Goal: Task Accomplishment & Management: Use online tool/utility

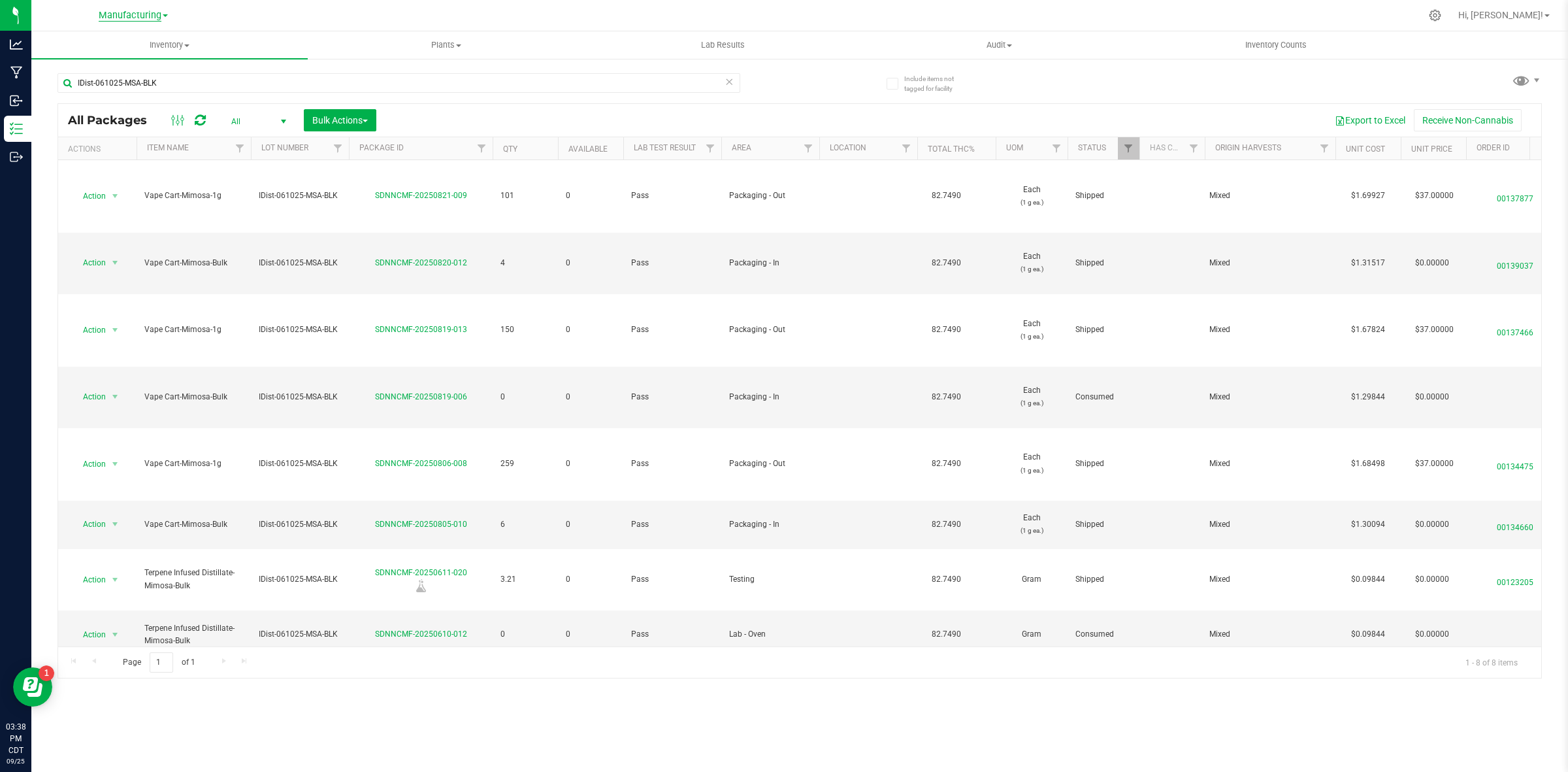
drag, startPoint x: 139, startPoint y: 12, endPoint x: 131, endPoint y: 21, distance: 12.0
click at [138, 12] on span "Manufacturing" at bounding box center [130, 16] width 63 height 12
click at [108, 43] on link "Cultivation" at bounding box center [133, 45] width 191 height 17
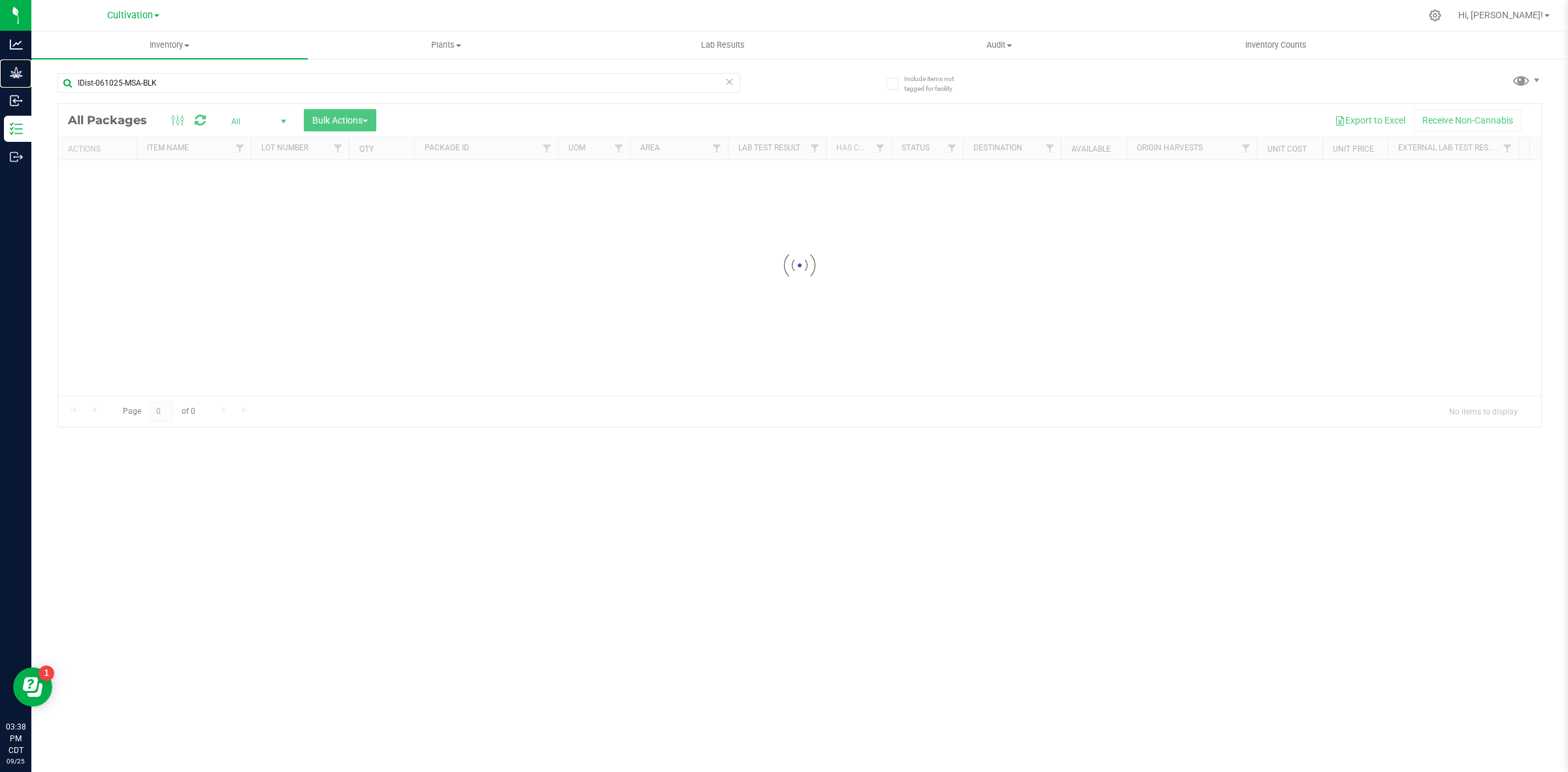
click at [16, 74] on icon at bounding box center [16, 73] width 13 height 13
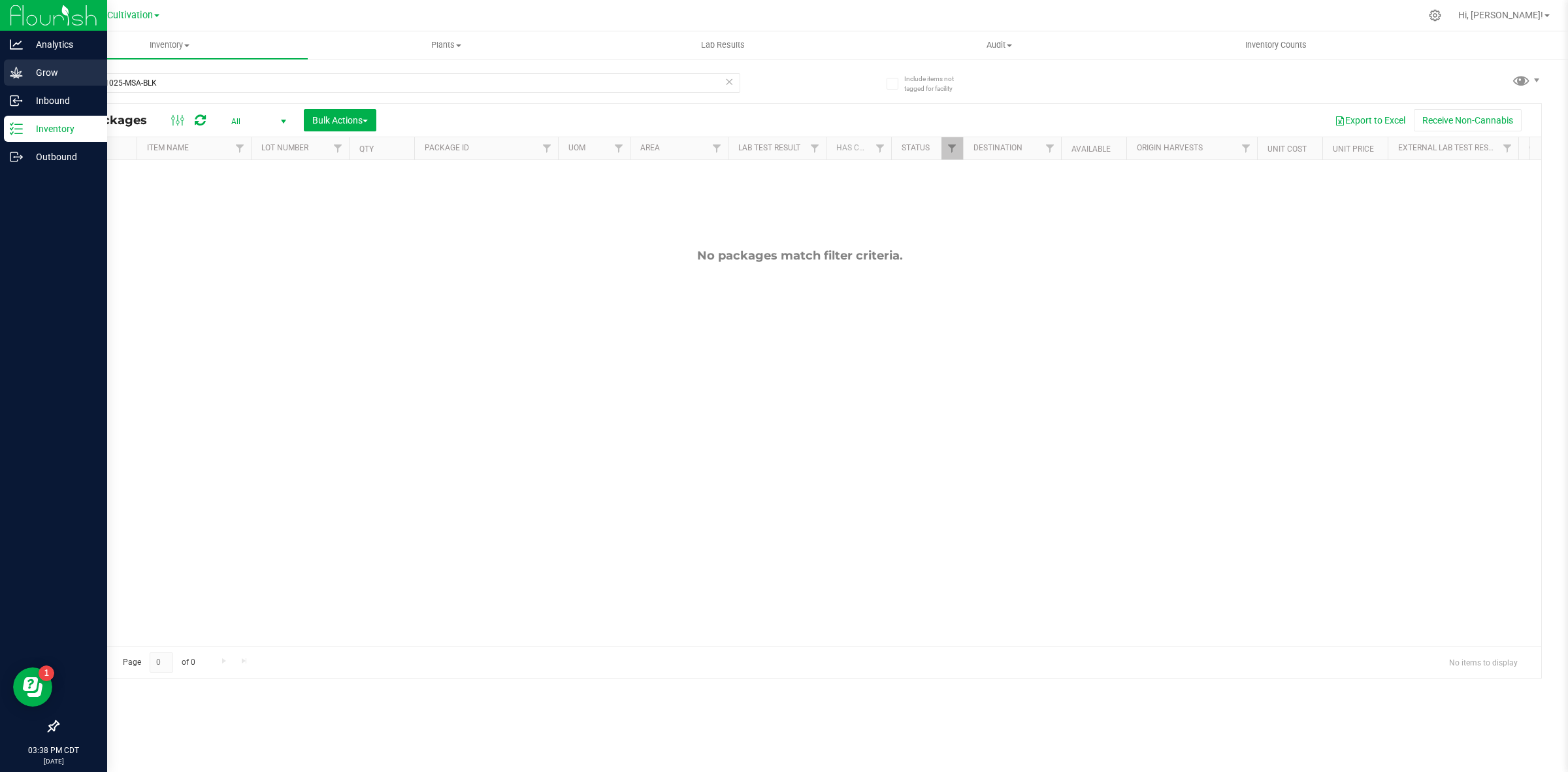
click at [17, 74] on icon at bounding box center [16, 72] width 12 height 11
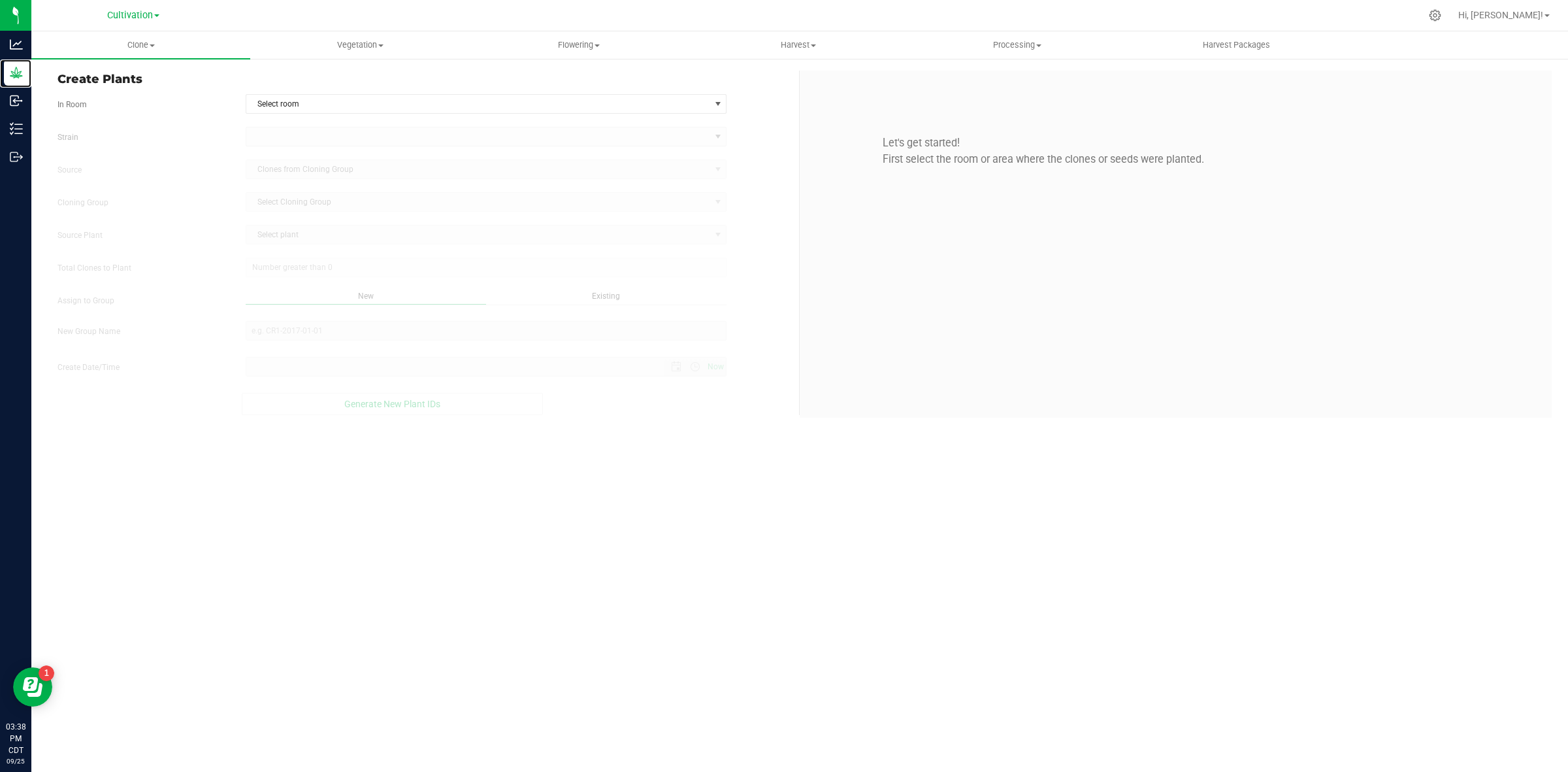
type input "[DATE] 3:38 PM"
click at [557, 40] on span "Flowering" at bounding box center [579, 45] width 218 height 12
click at [544, 92] on span "Flowering groups" at bounding box center [524, 94] width 109 height 11
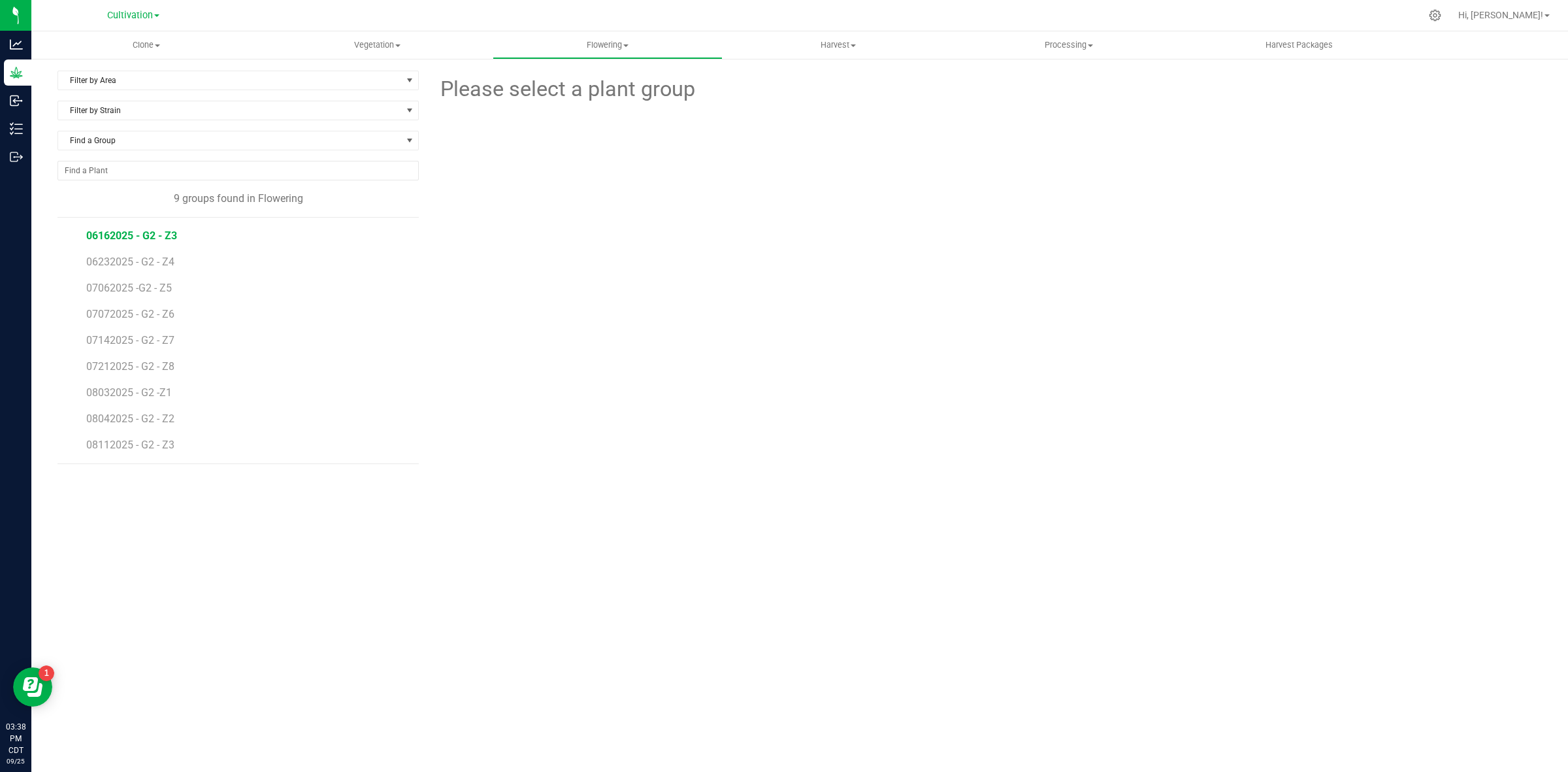
click at [96, 238] on span "06162025 - G2 - Z3" at bounding box center [132, 235] width 91 height 12
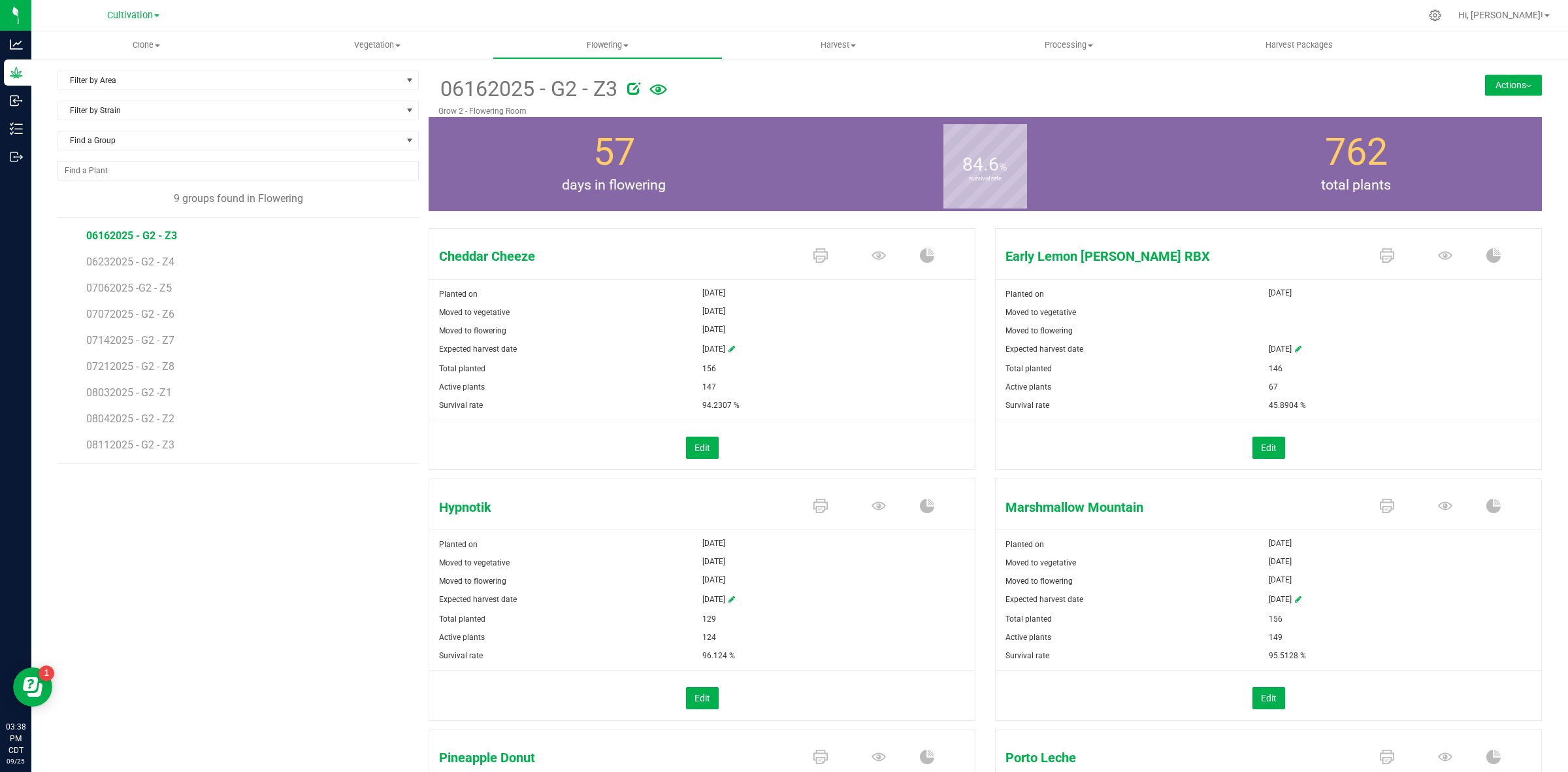
click at [661, 90] on icon at bounding box center [658, 90] width 17 height 28
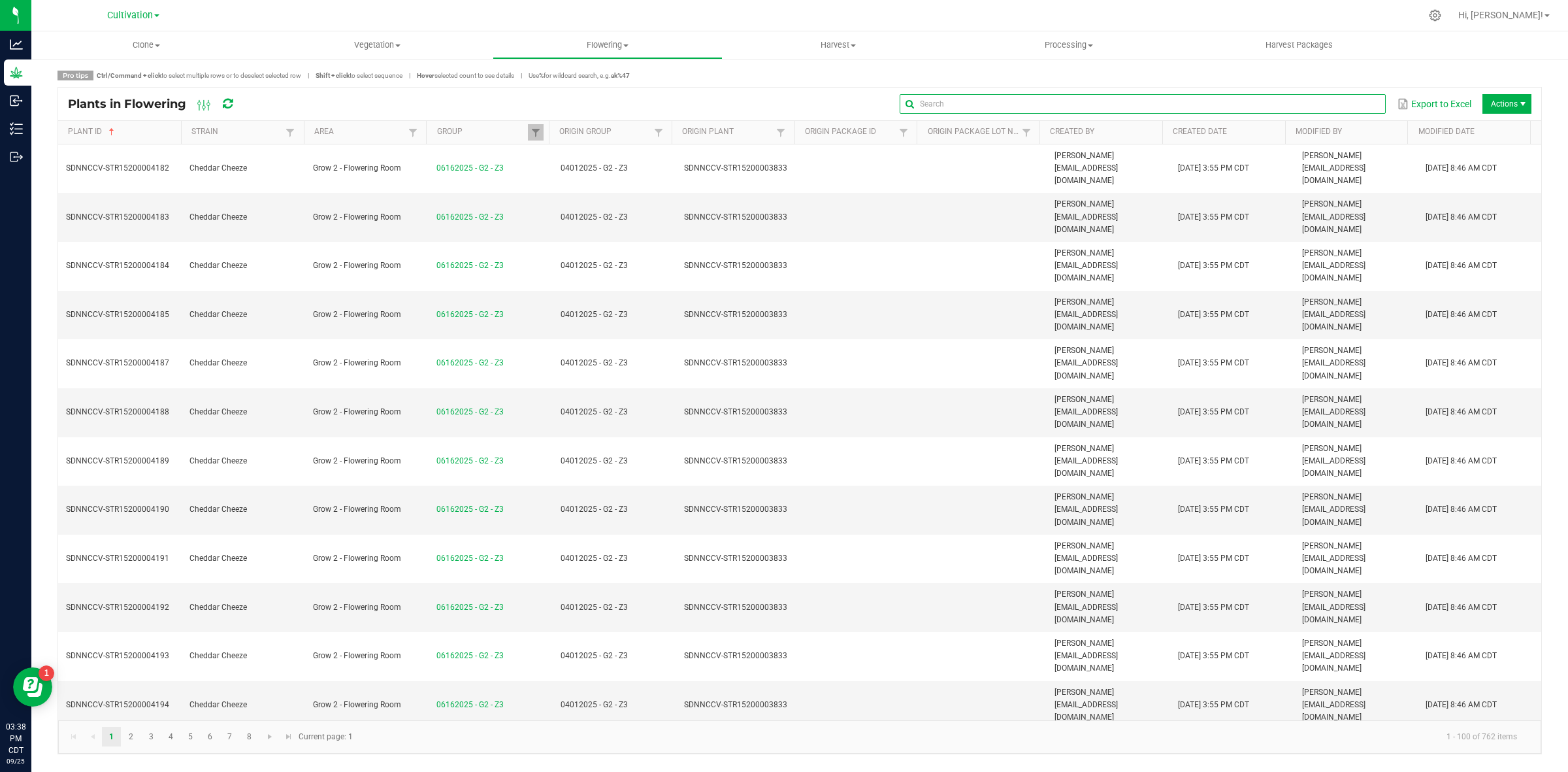
click at [1344, 100] on input "text" at bounding box center [1143, 104] width 486 height 20
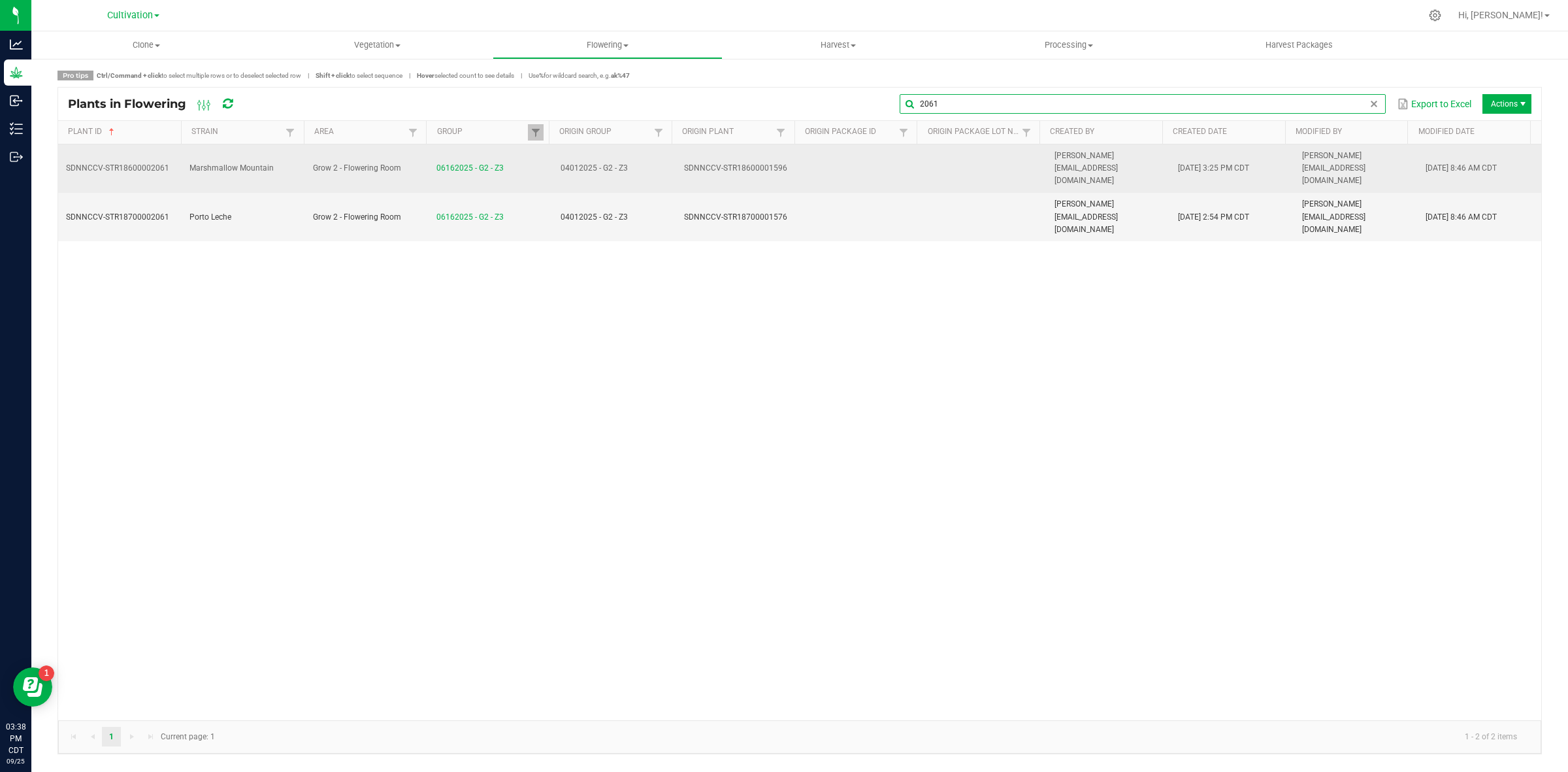
type input "2061"
click at [217, 163] on span "Marshmallow Mountain" at bounding box center [232, 167] width 84 height 9
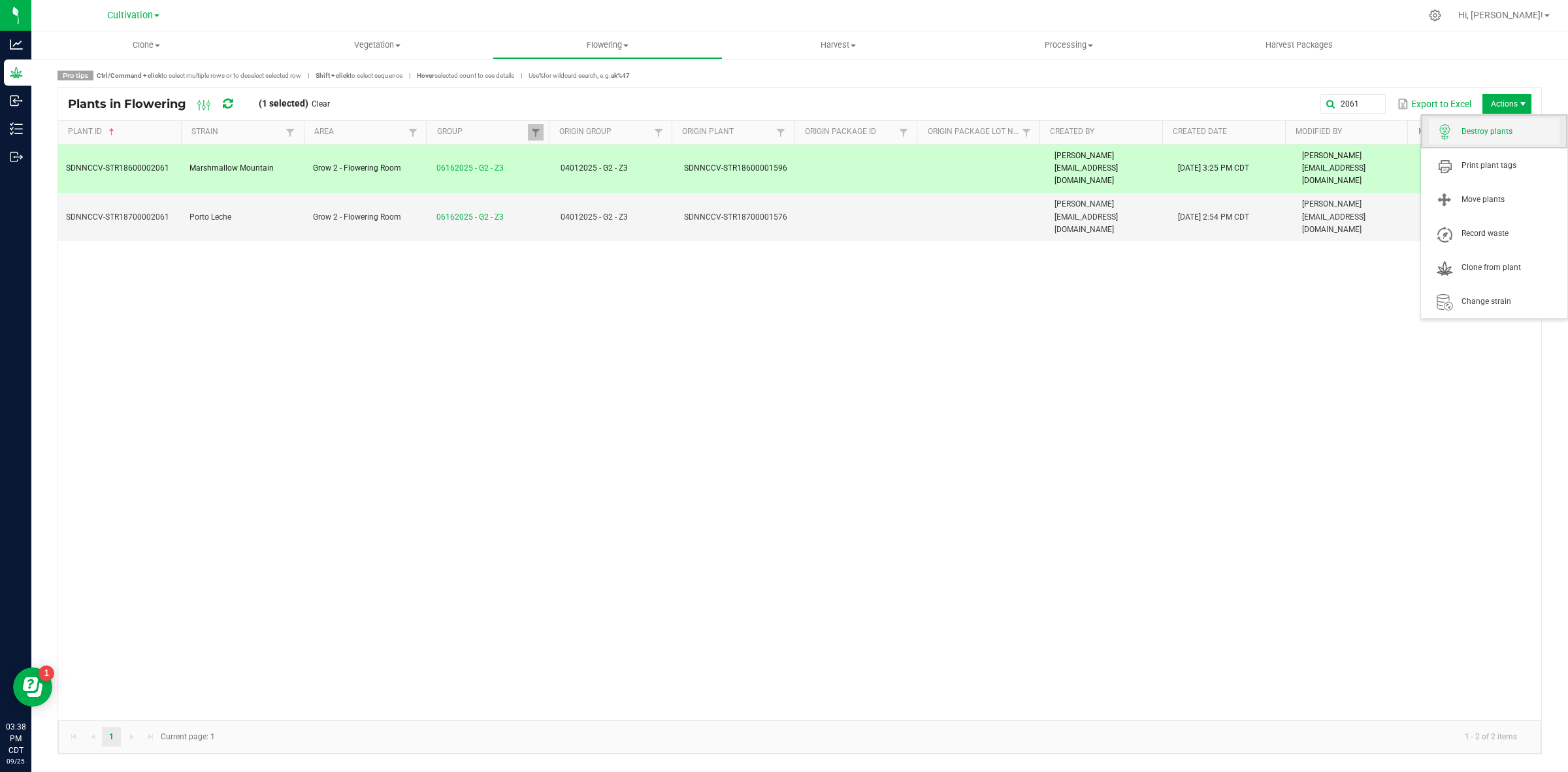
click at [1497, 122] on span "Destroy plants" at bounding box center [1494, 132] width 131 height 26
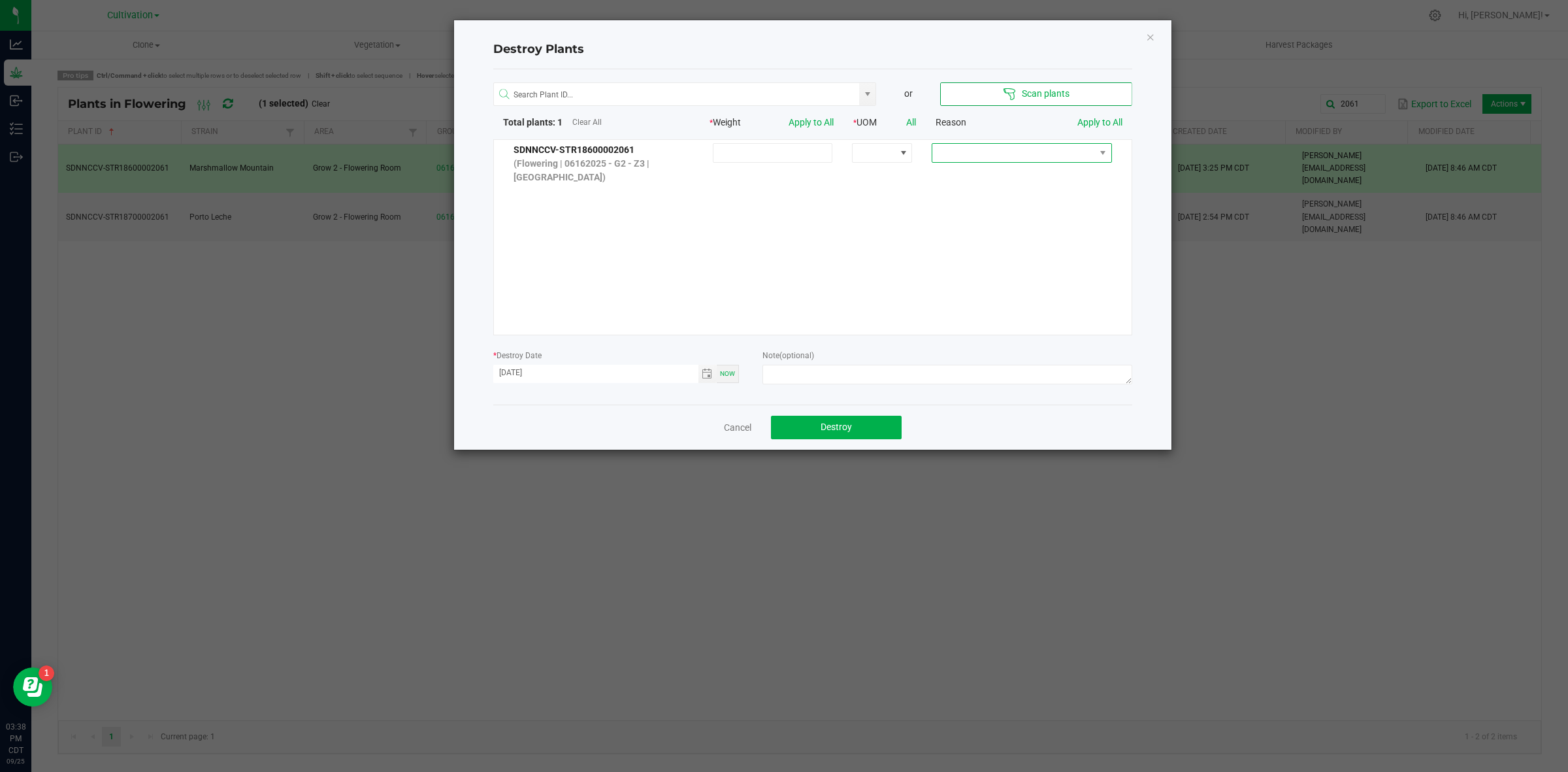
click at [990, 157] on span at bounding box center [1013, 152] width 162 height 18
click at [981, 200] on li "Hermed Out" at bounding box center [1012, 196] width 175 height 22
click at [795, 365] on textarea at bounding box center [947, 375] width 369 height 20
type textarea "Killed-TD"
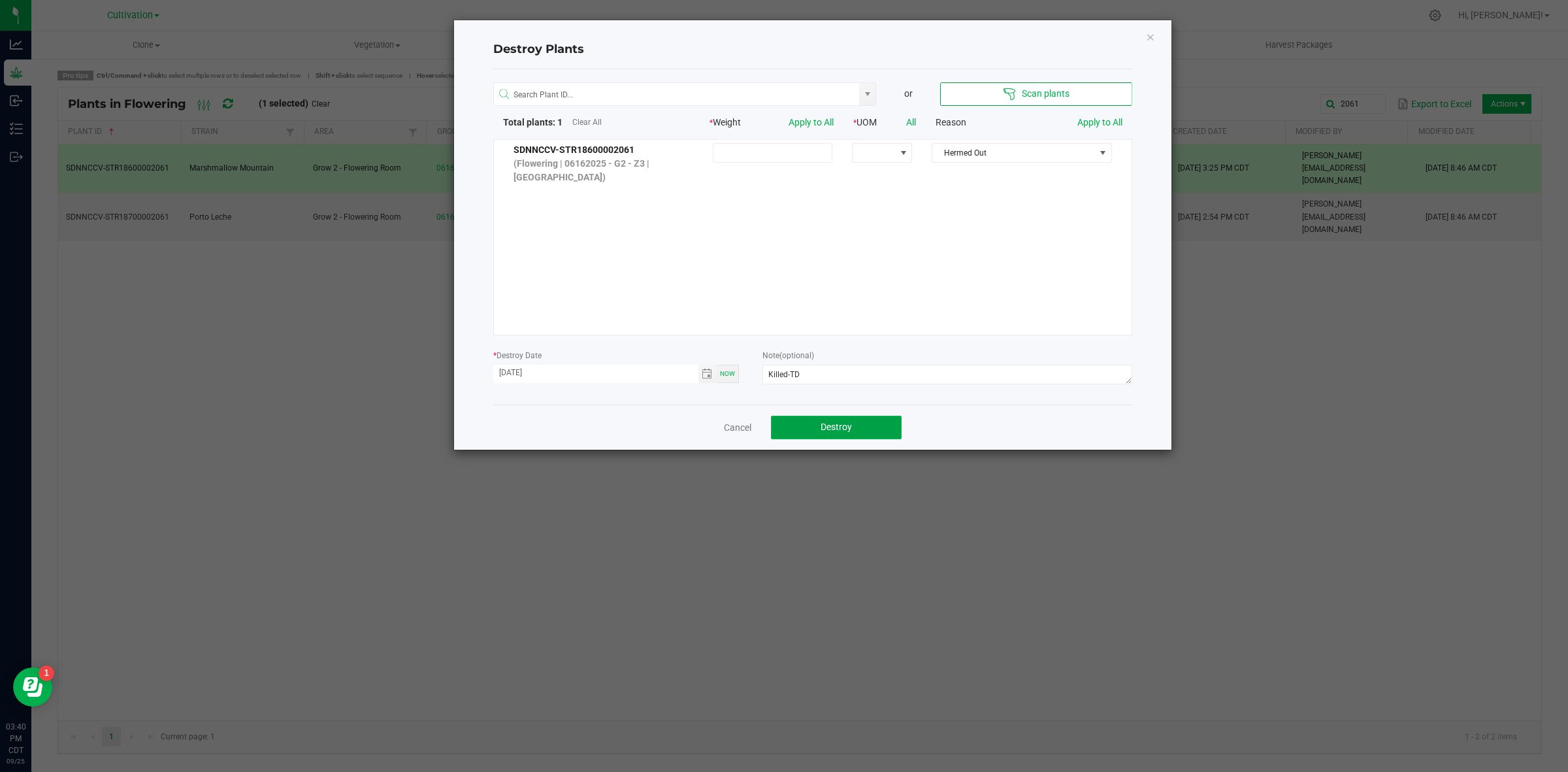
click at [873, 425] on button "Destroy" at bounding box center [836, 427] width 131 height 24
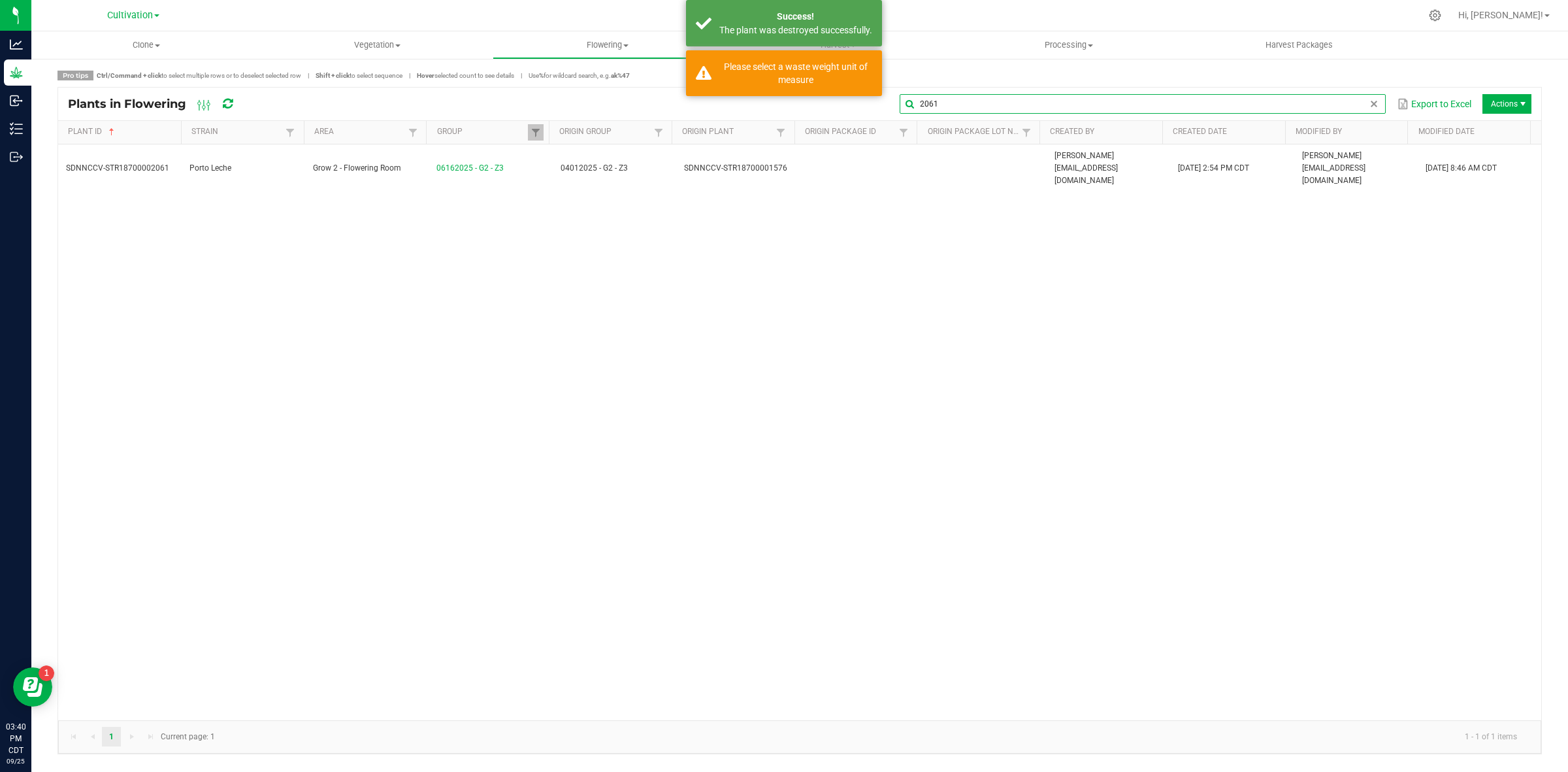
click at [1367, 100] on global-search-input-ngx "2061" at bounding box center [1143, 104] width 486 height 9
type input "2"
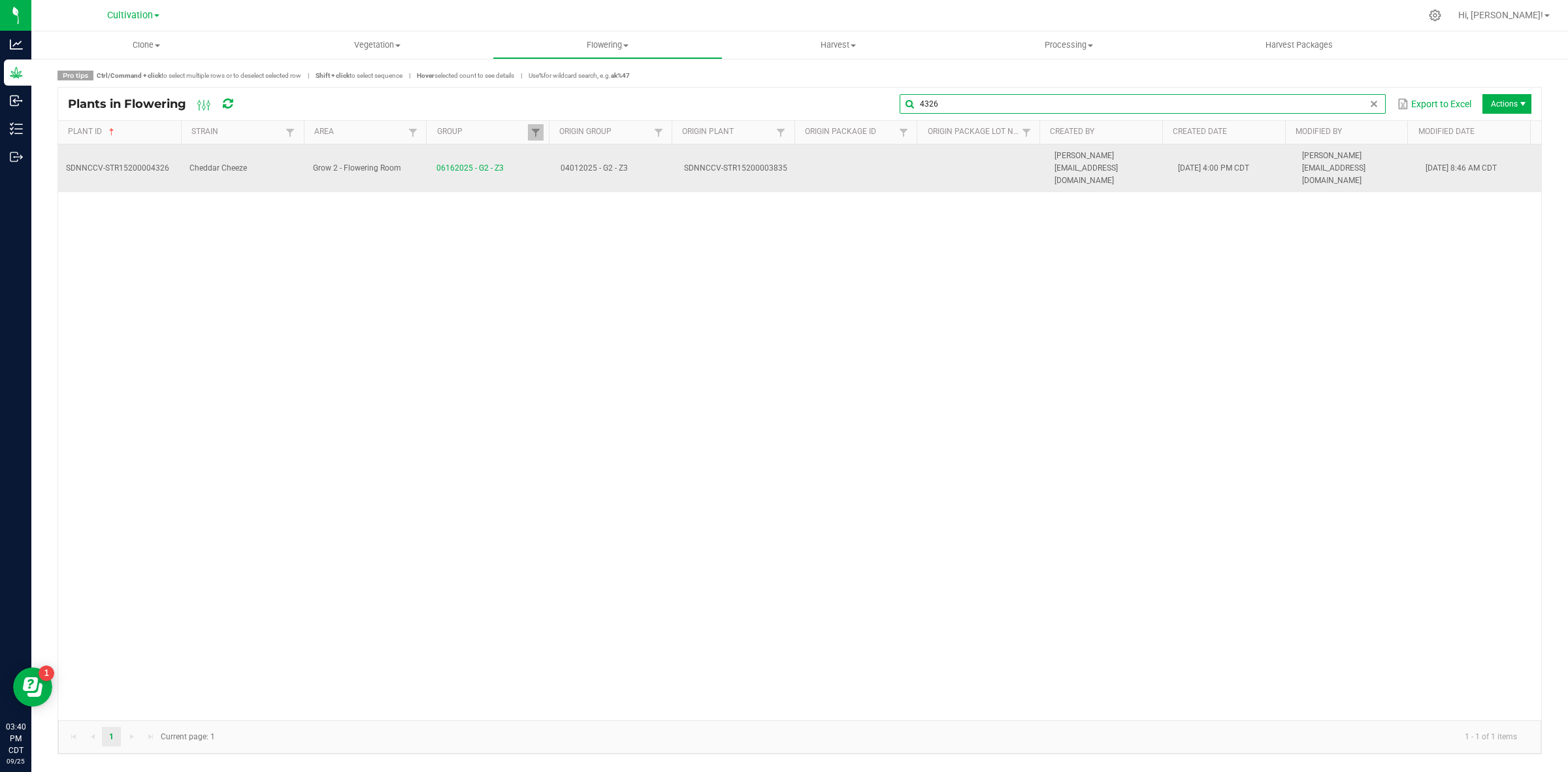
type input "4326"
click at [363, 161] on td "Grow 2 - Flowering Room" at bounding box center [367, 168] width 124 height 49
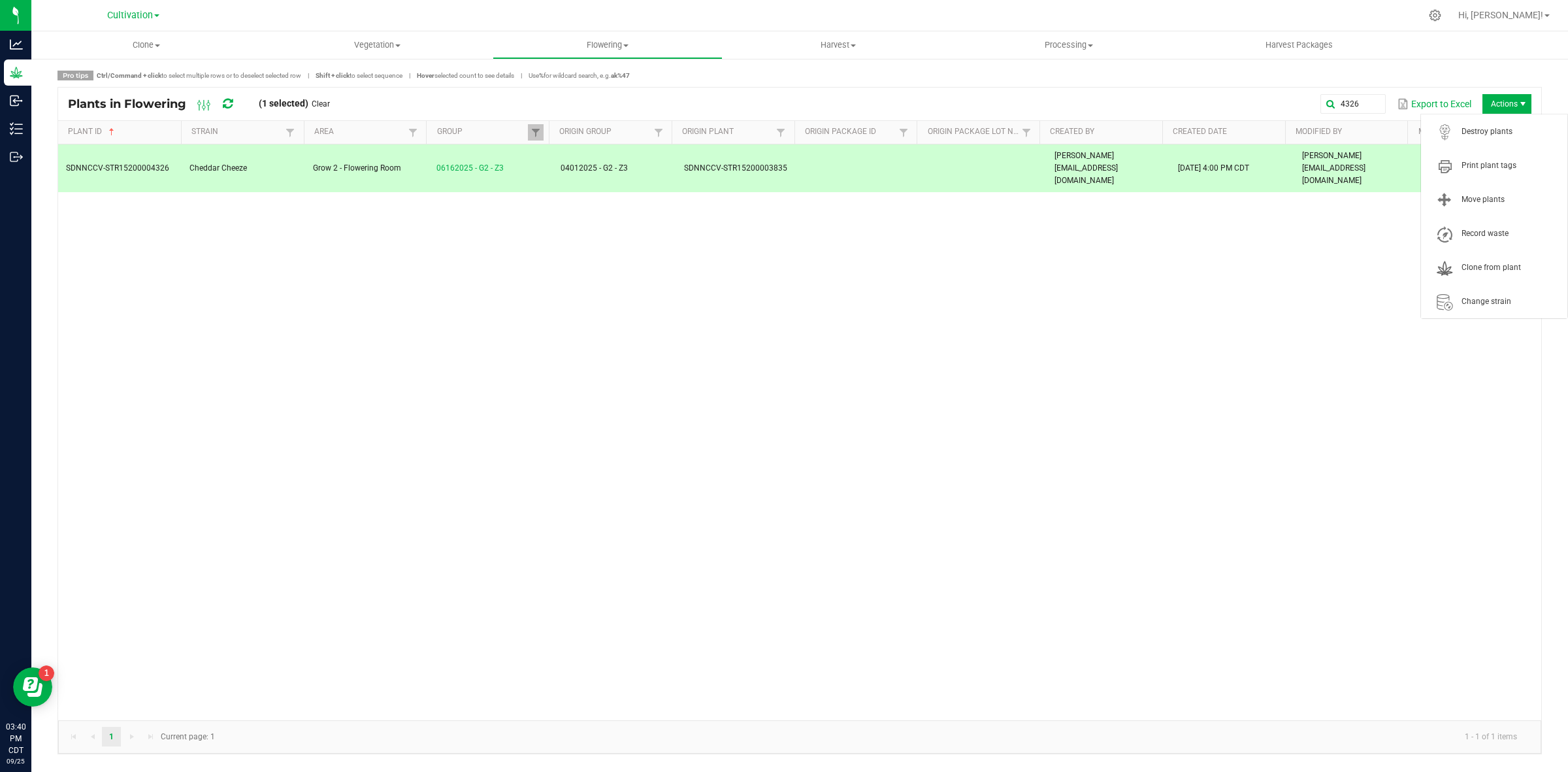
click at [1489, 99] on span "Actions" at bounding box center [1506, 104] width 49 height 20
click at [1475, 129] on span "Destroy plants" at bounding box center [1510, 131] width 98 height 11
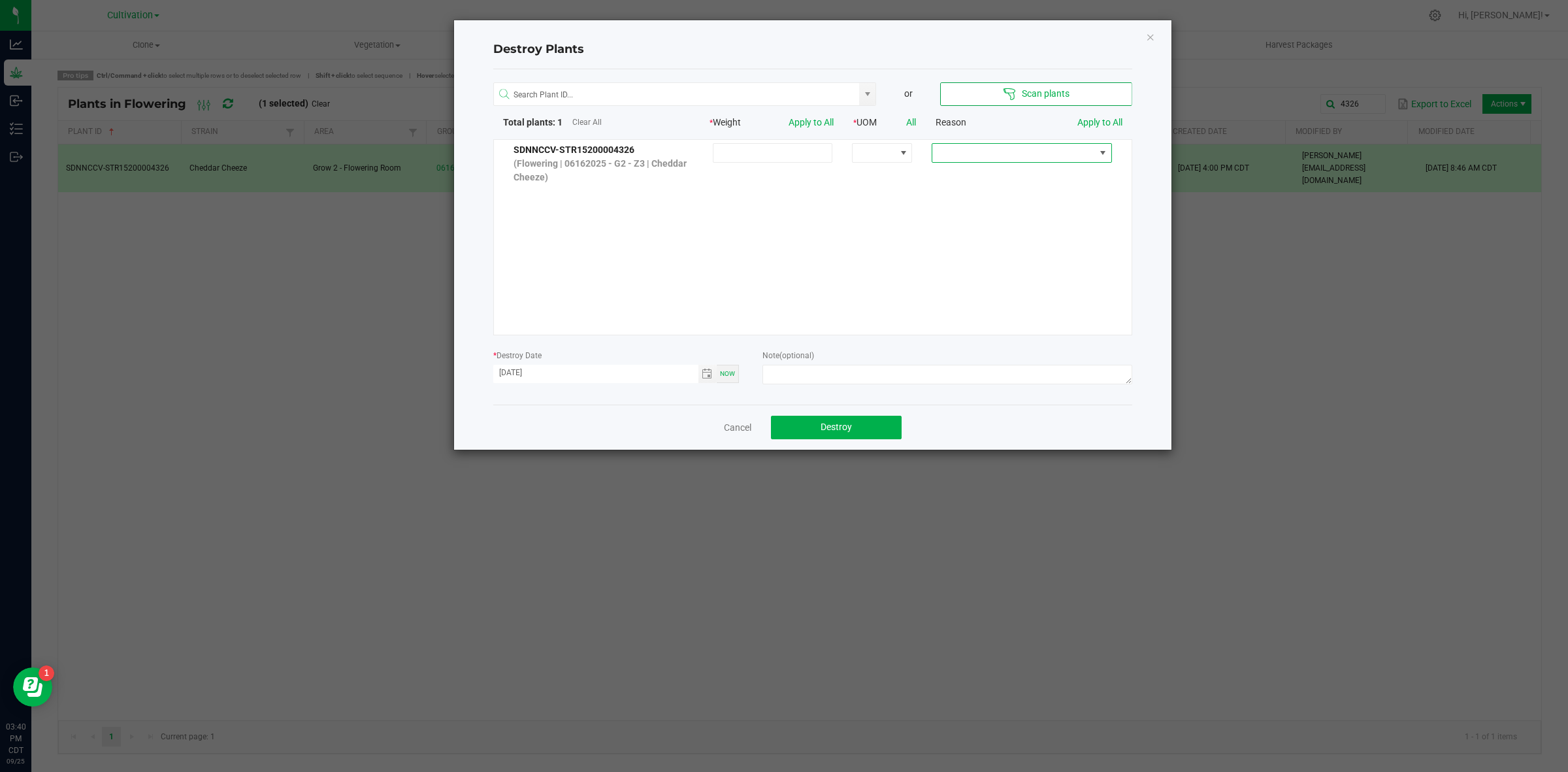
click at [1039, 159] on span at bounding box center [1013, 152] width 162 height 18
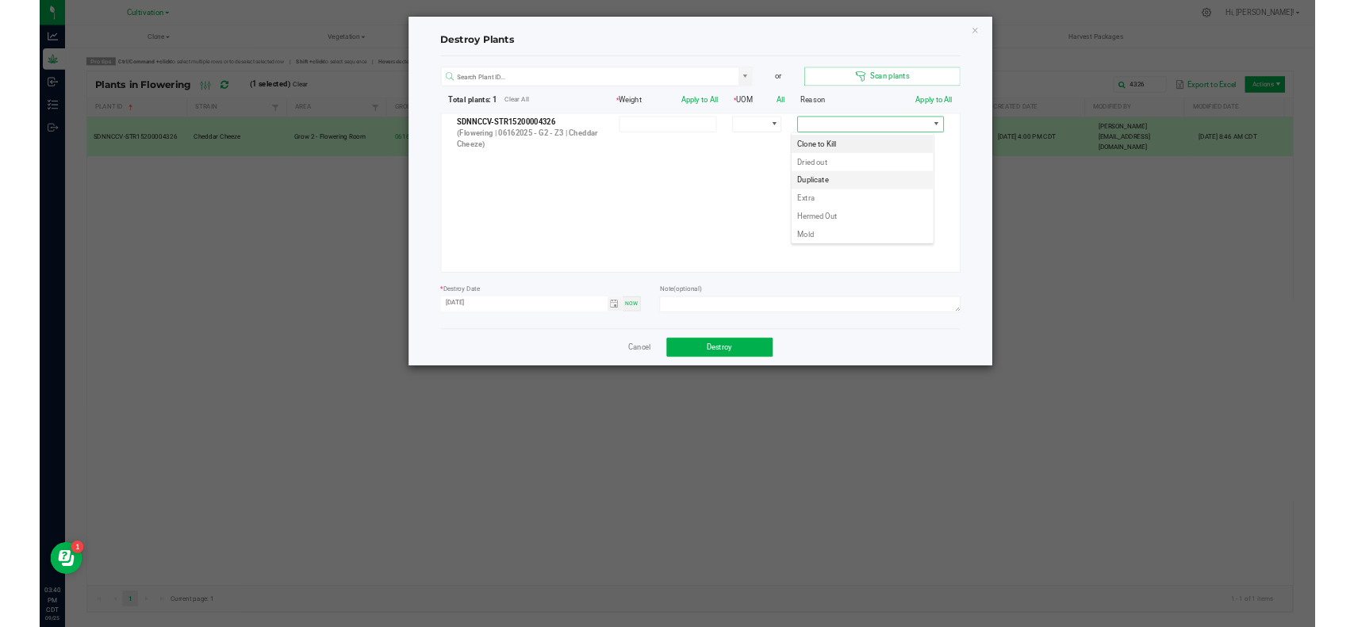
scroll to position [25, 213]
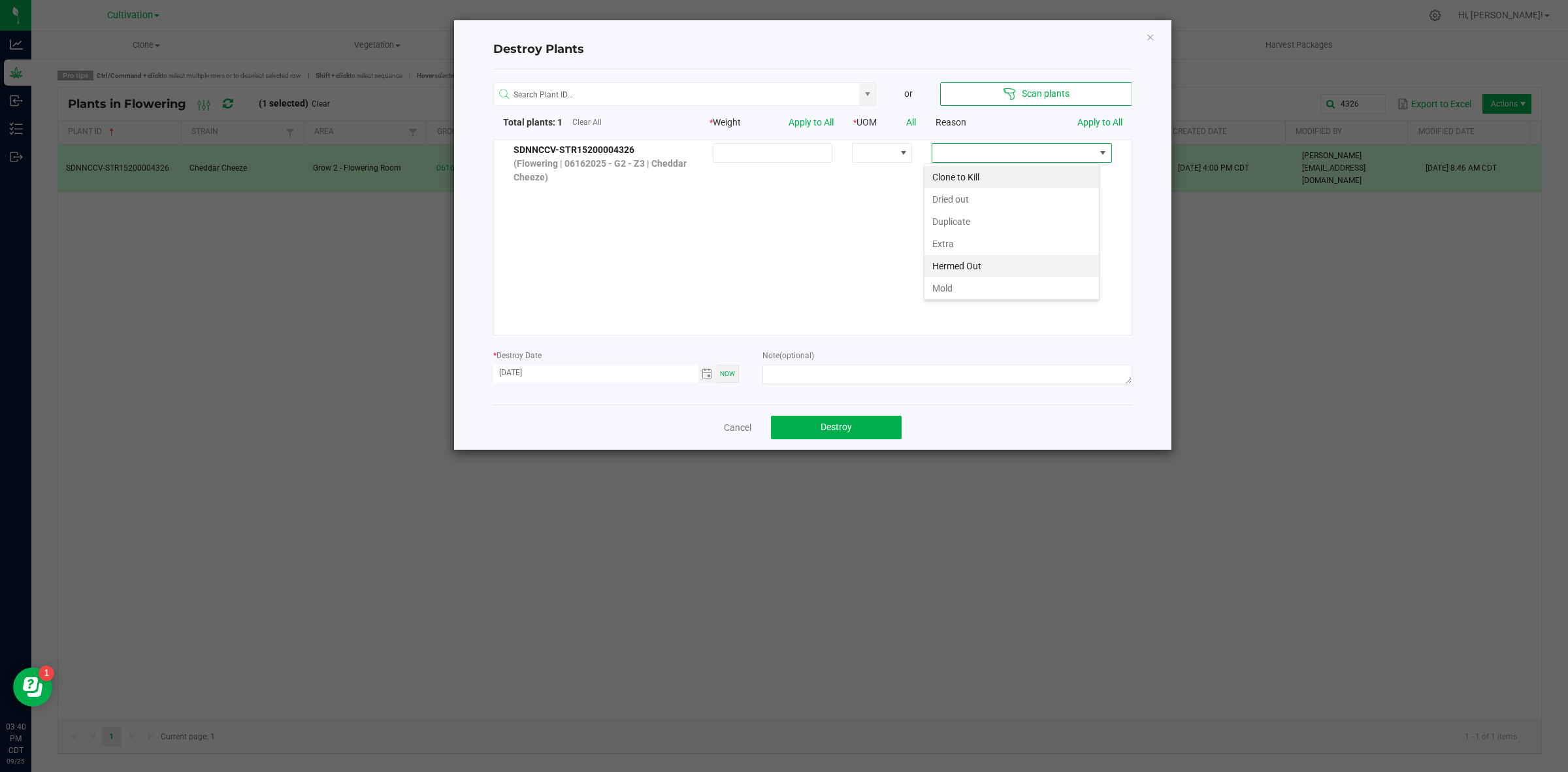
click at [985, 261] on li "Hermed Out" at bounding box center [1012, 265] width 175 height 22
click at [895, 381] on textarea at bounding box center [947, 375] width 369 height 20
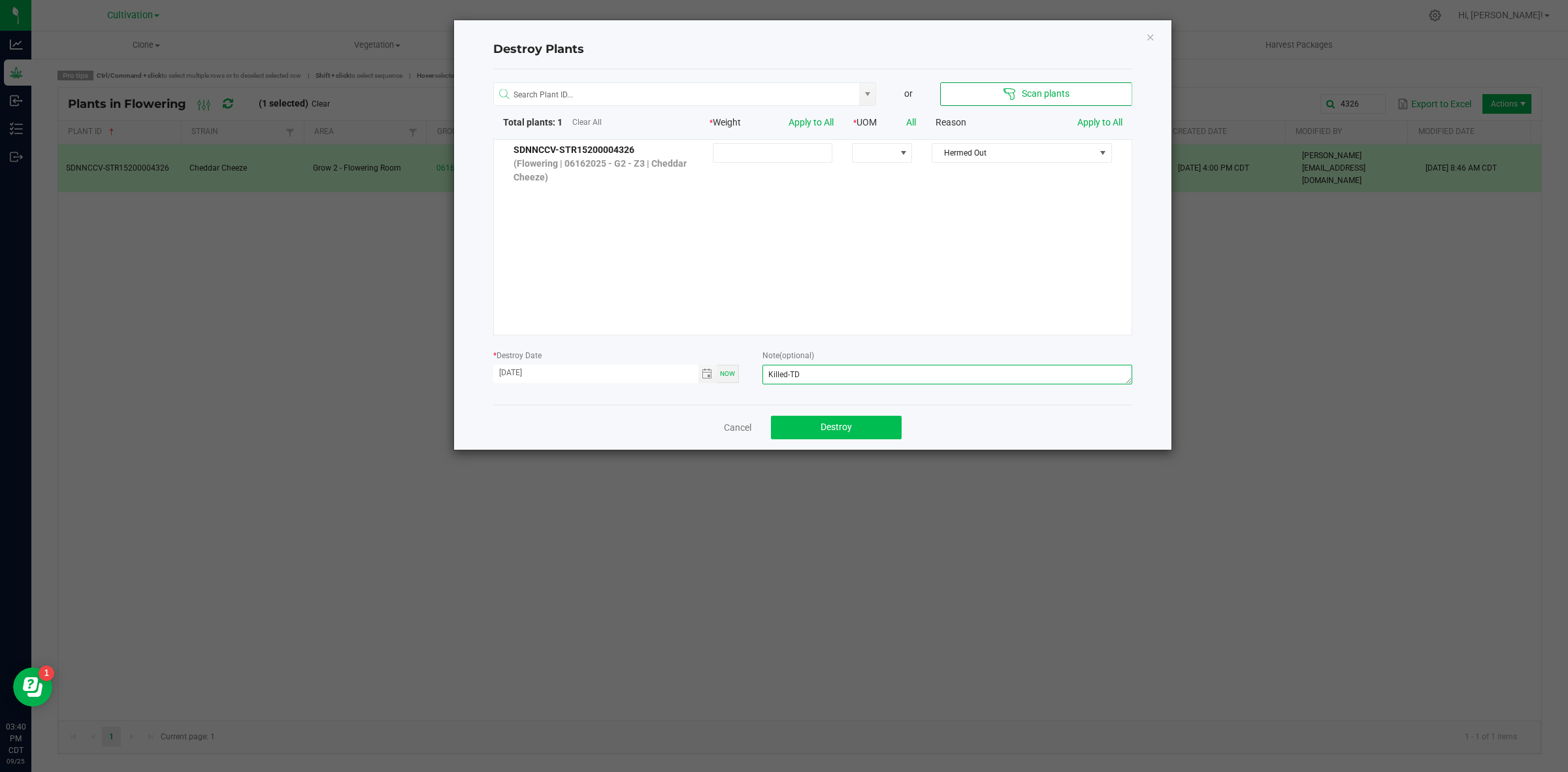
type textarea "Killed-TD"
click at [887, 420] on button "Destroy" at bounding box center [836, 427] width 131 height 24
